Goal: Use online tool/utility

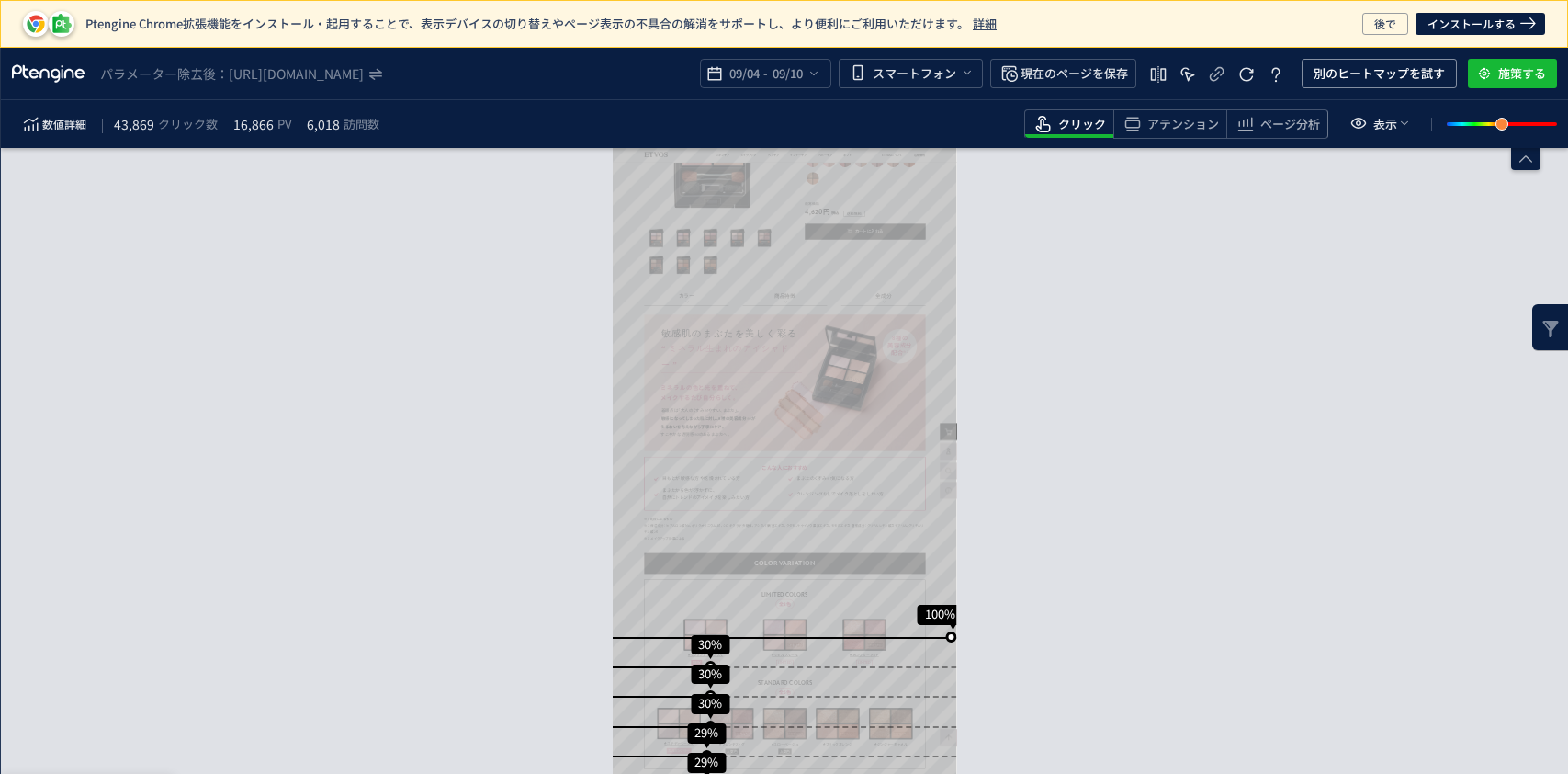
scroll to position [391, 0]
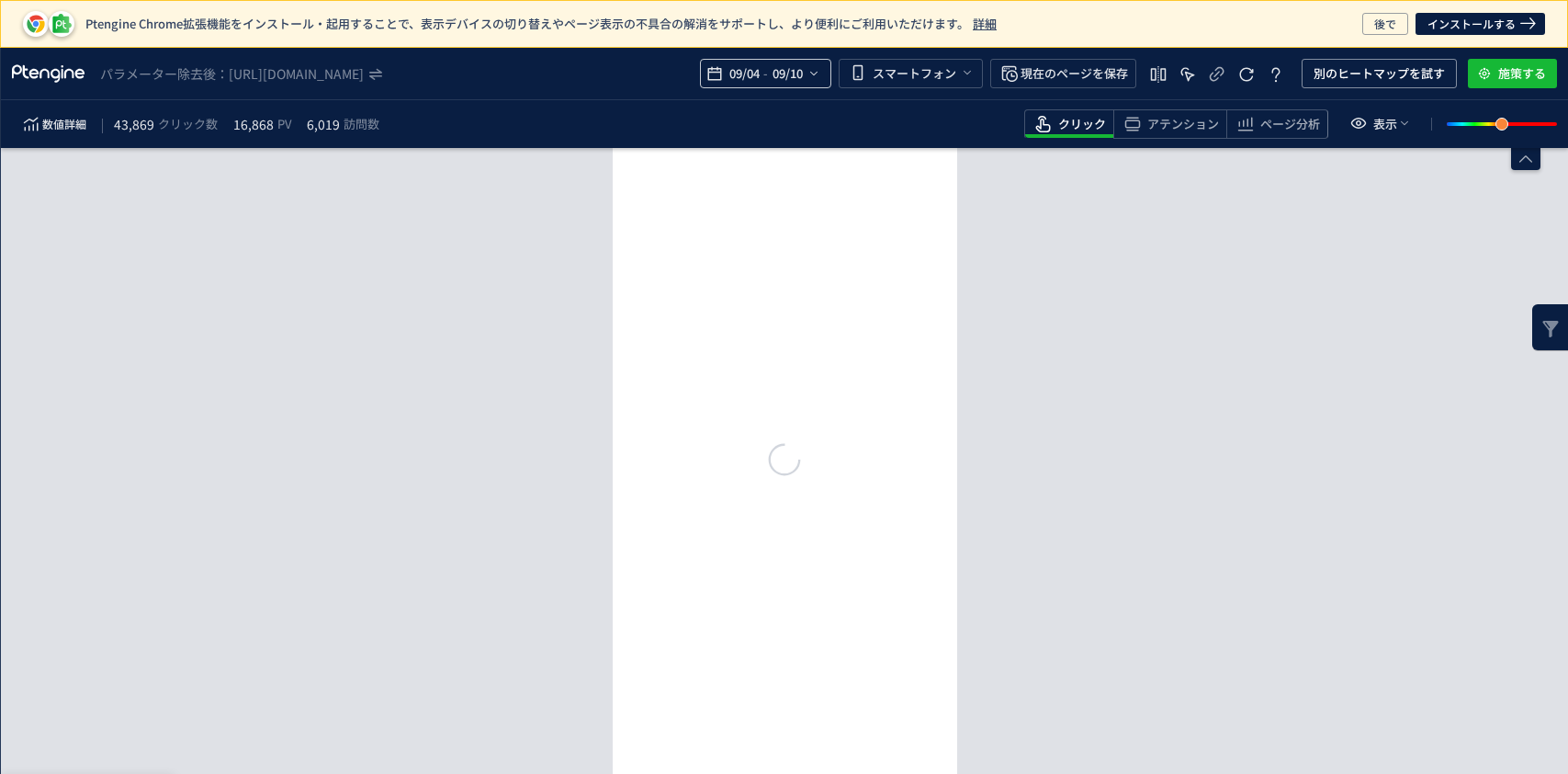
click at [772, 77] on span "09/10" at bounding box center [787, 73] width 38 height 37
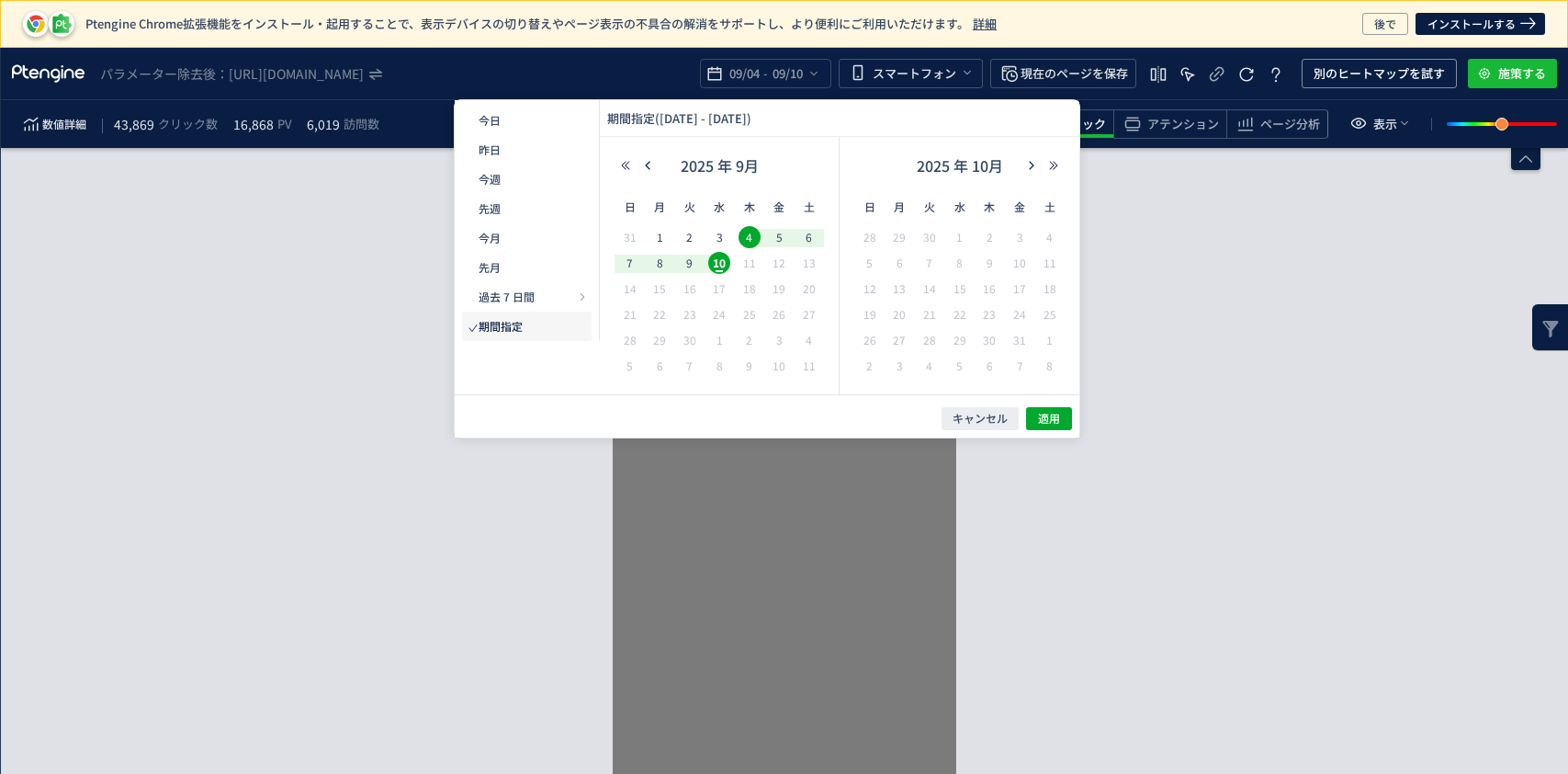
click at [1141, 634] on div "要素分析へ →" at bounding box center [784, 461] width 1567 height 626
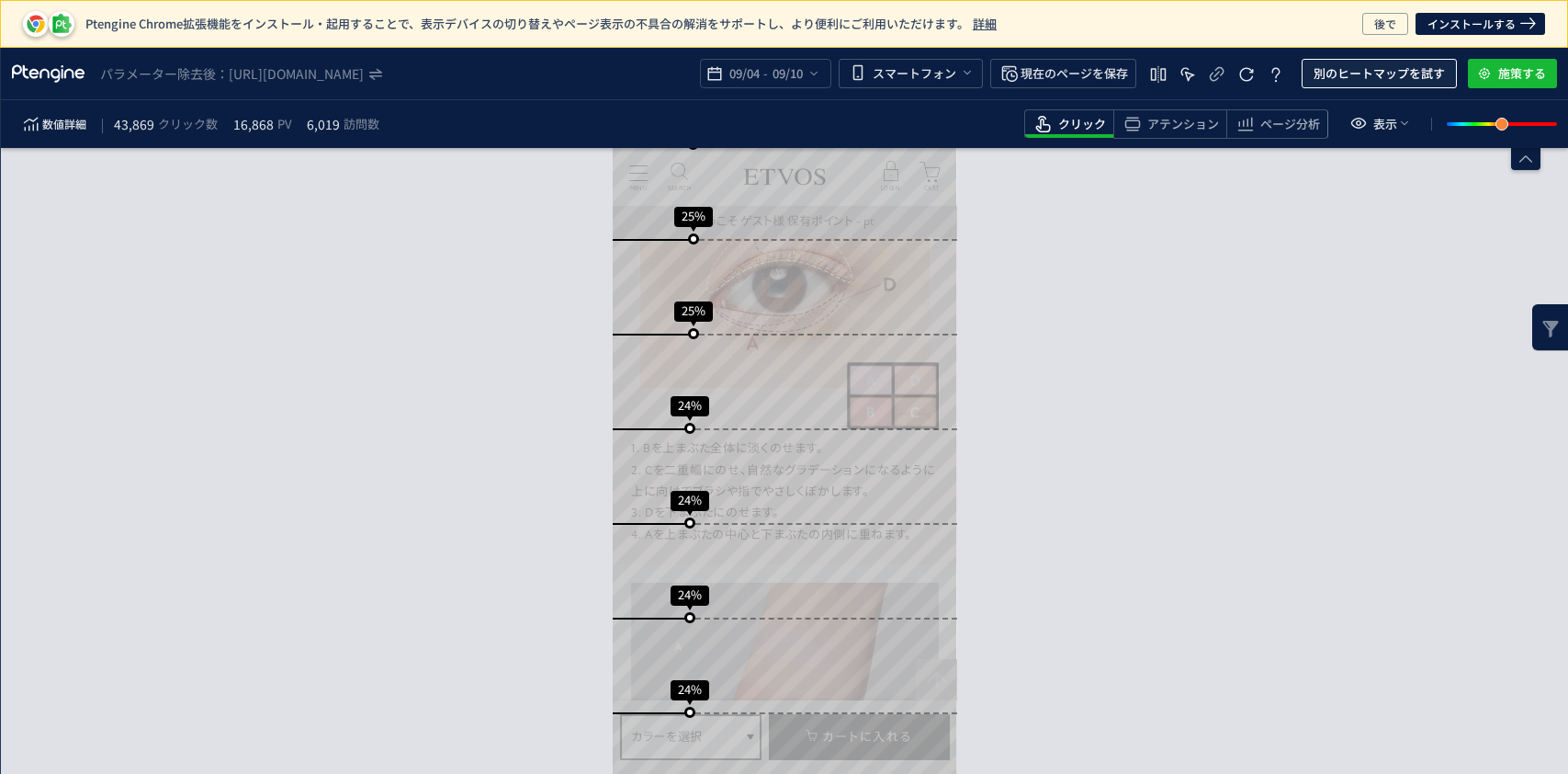
scroll to position [3646, 0]
click at [1402, 69] on span "別のヒートマップを試す" at bounding box center [1379, 73] width 131 height 29
